Goal: Task Accomplishment & Management: Manage account settings

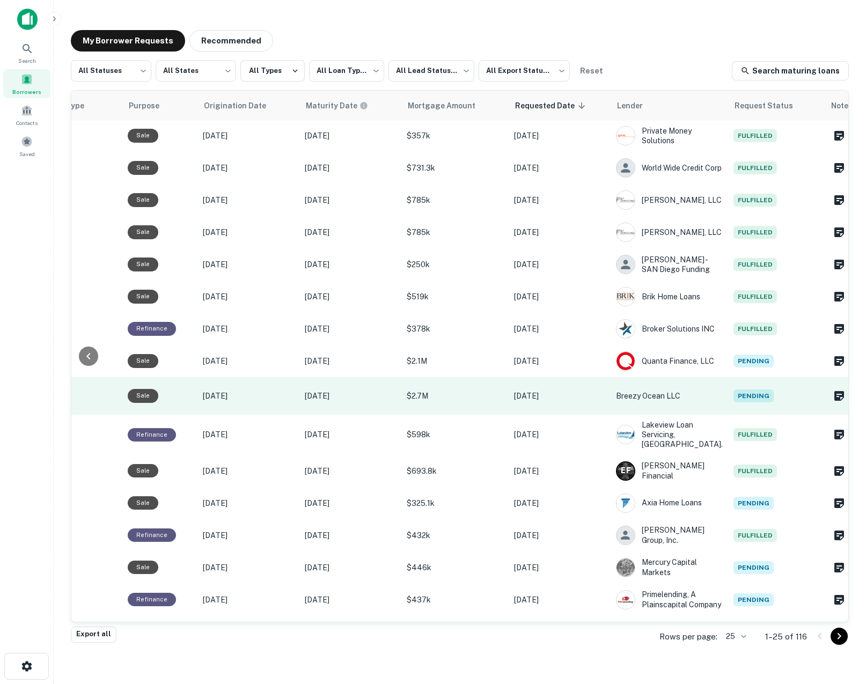
scroll to position [42, 484]
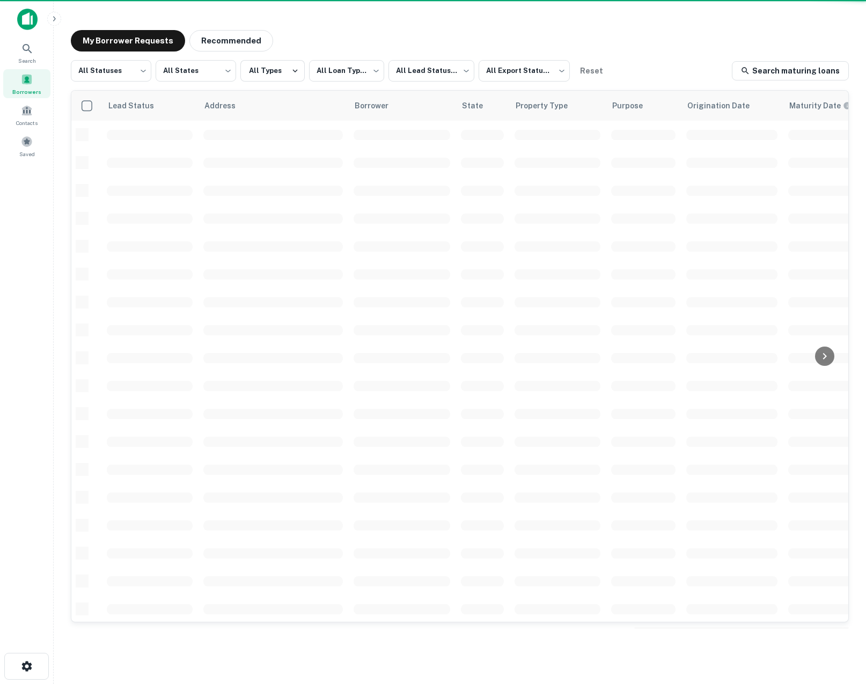
scroll to position [42, 0]
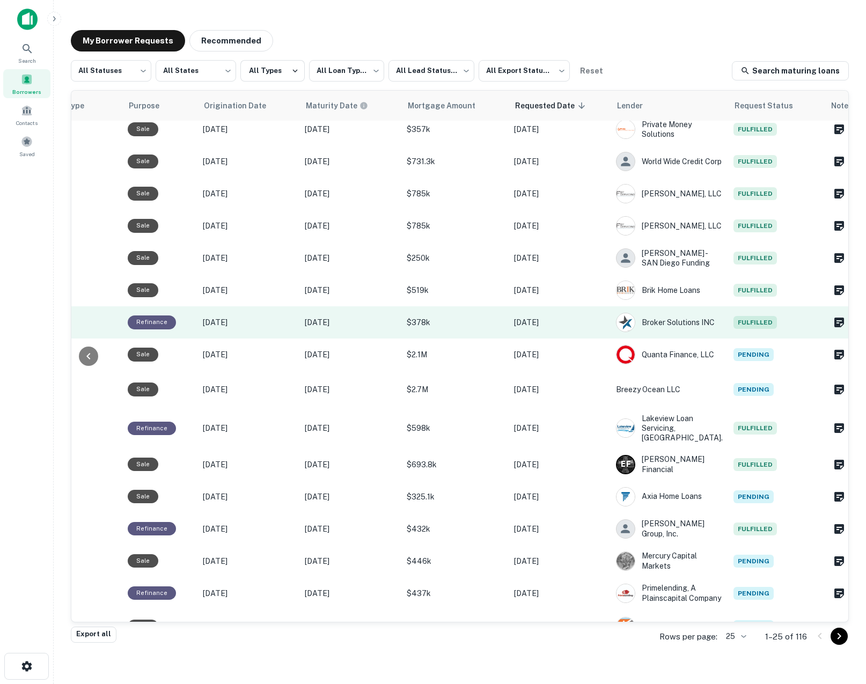
scroll to position [346, 484]
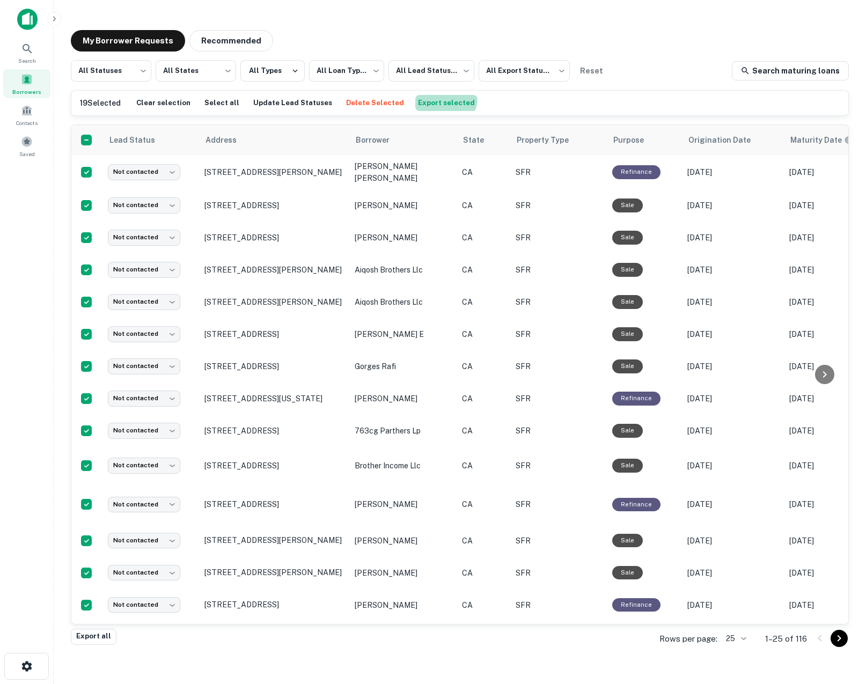
click at [427, 98] on button "Export selected" at bounding box center [446, 103] width 62 height 16
click at [99, 144] on th at bounding box center [86, 140] width 31 height 30
